Goal: Task Accomplishment & Management: Use online tool/utility

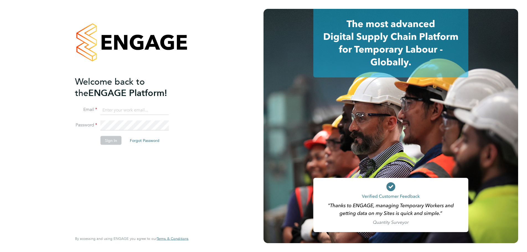
type input "[EMAIL_ADDRESS][DOMAIN_NAME]"
click at [113, 144] on button "Sign In" at bounding box center [110, 140] width 21 height 9
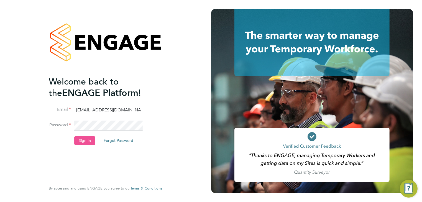
click at [82, 139] on button "Sign In" at bounding box center [84, 140] width 21 height 9
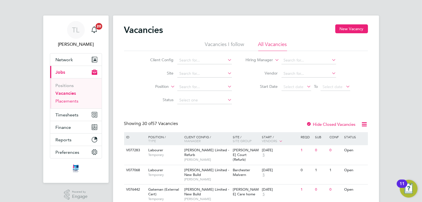
click at [66, 100] on link "Placements" at bounding box center [67, 100] width 23 height 5
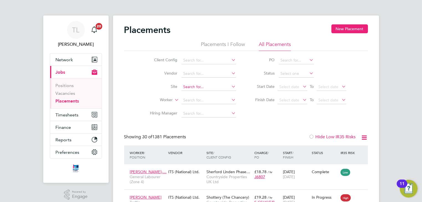
click at [192, 87] on input at bounding box center [208, 87] width 55 height 8
click at [197, 94] on li "Tithe Barn, Phase 6 (Exeter)" at bounding box center [221, 94] width 81 height 7
type input "Tithe Barn, Phase 6 (Exeter)"
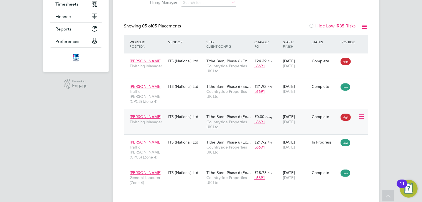
click at [234, 121] on span "Countryside Properties UK Ltd" at bounding box center [228, 124] width 45 height 10
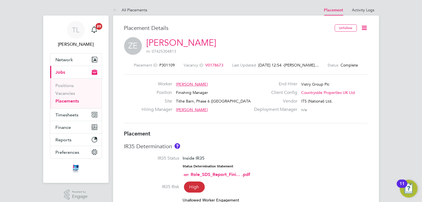
click at [209, 64] on span "V0178673" at bounding box center [214, 65] width 18 height 5
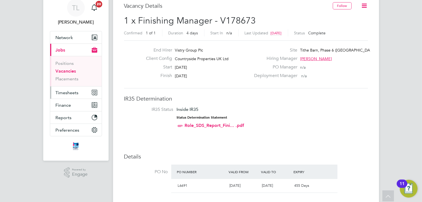
click at [71, 92] on span "Timesheets" at bounding box center [67, 92] width 23 height 5
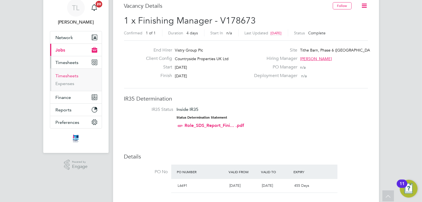
click at [70, 76] on link "Timesheets" at bounding box center [67, 75] width 23 height 5
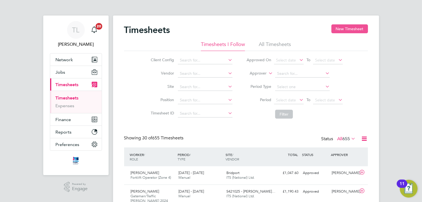
click at [347, 30] on button "New Timesheet" at bounding box center [349, 28] width 37 height 9
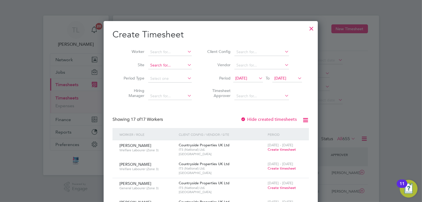
click at [168, 66] on input at bounding box center [169, 65] width 43 height 8
click at [169, 71] on li "Tithe Barn, Phase 6 (Exeter)" at bounding box center [188, 72] width 81 height 7
type input "Tithe Barn, Phase 6 (Exeter)"
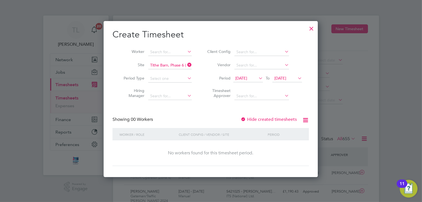
click at [245, 78] on span "18 Sep 2025" at bounding box center [241, 78] width 12 height 5
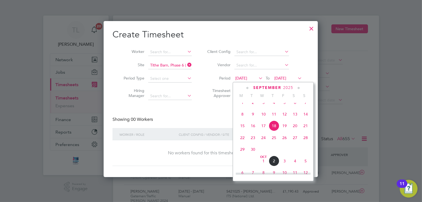
click at [242, 154] on span "29" at bounding box center [242, 149] width 11 height 11
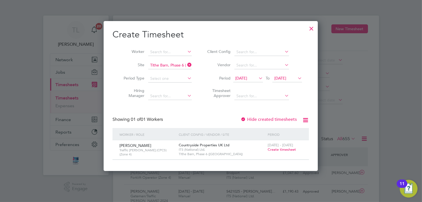
click at [312, 28] on div at bounding box center [311, 27] width 10 height 10
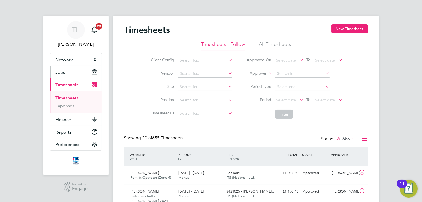
click at [63, 73] on span "Jobs" at bounding box center [61, 71] width 10 height 5
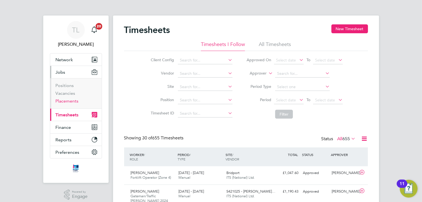
click at [62, 102] on link "Placements" at bounding box center [67, 100] width 23 height 5
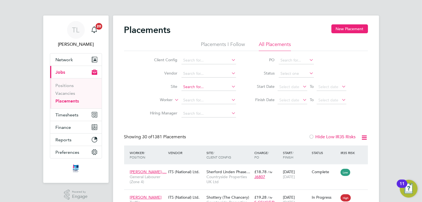
click at [186, 85] on input at bounding box center [208, 87] width 55 height 8
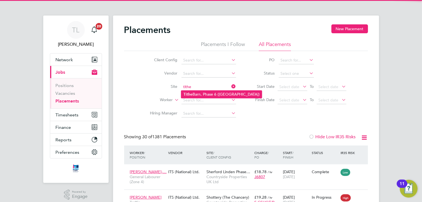
click at [192, 93] on b "Tithe" at bounding box center [187, 94] width 9 height 5
type input "Tithe Barn, Phase 6 (Exeter)"
